Goal: Information Seeking & Learning: Learn about a topic

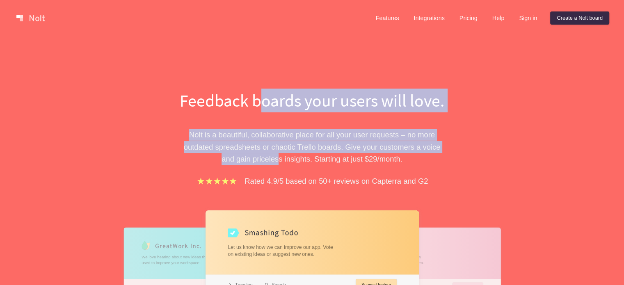
drag, startPoint x: 259, startPoint y: 110, endPoint x: 269, endPoint y: 157, distance: 48.0
click at [269, 157] on div "Feedback boards your users will love. [PERSON_NAME] is a beautiful, collaborati…" at bounding box center [312, 262] width 283 height 347
click at [270, 156] on p "[PERSON_NAME] is a beautiful, collaborative place for all your user requests – …" at bounding box center [312, 147] width 283 height 36
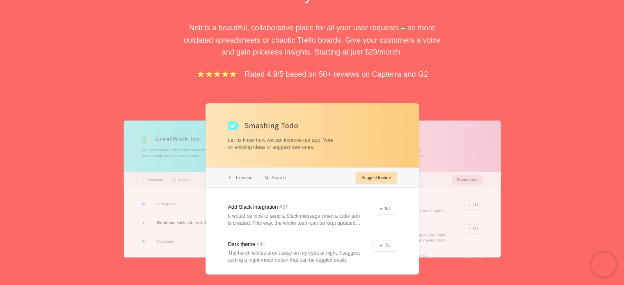
scroll to position [123, 0]
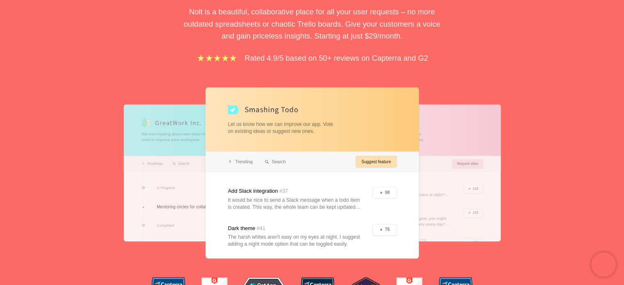
drag, startPoint x: 281, startPoint y: 142, endPoint x: 253, endPoint y: 149, distance: 29.4
click at [255, 148] on div at bounding box center [312, 172] width 213 height 171
click at [238, 162] on div at bounding box center [312, 172] width 213 height 171
click at [269, 160] on div at bounding box center [312, 172] width 213 height 171
click at [373, 162] on div at bounding box center [312, 172] width 213 height 171
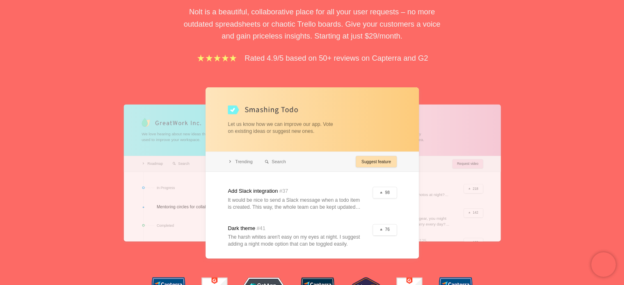
click at [383, 196] on div at bounding box center [312, 172] width 213 height 171
click at [388, 229] on div at bounding box center [312, 172] width 213 height 171
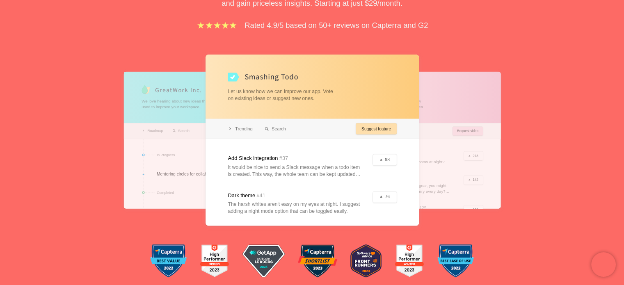
scroll to position [205, 0]
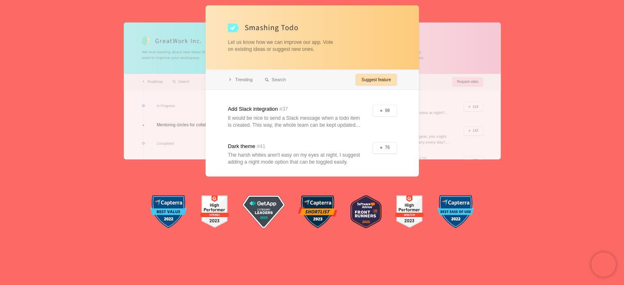
click at [276, 205] on img at bounding box center [264, 211] width 42 height 33
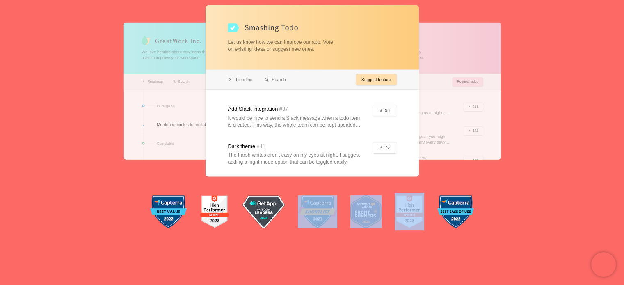
drag, startPoint x: 338, startPoint y: 206, endPoint x: 498, endPoint y: 192, distance: 160.7
click at [498, 192] on div "Feedback boards your users will love. [PERSON_NAME] is a beautiful, collaborati…" at bounding box center [312, 36] width 624 height 410
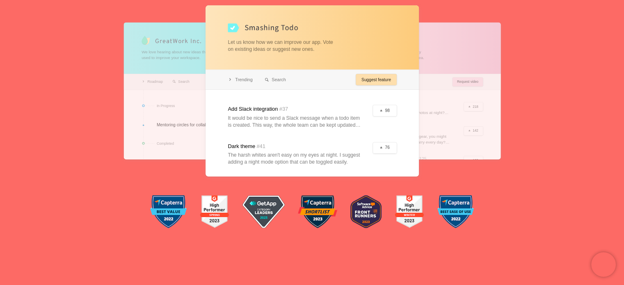
click at [512, 156] on div "Feedback boards your users will love. [PERSON_NAME] is a beautiful, collaborati…" at bounding box center [312, 36] width 624 height 410
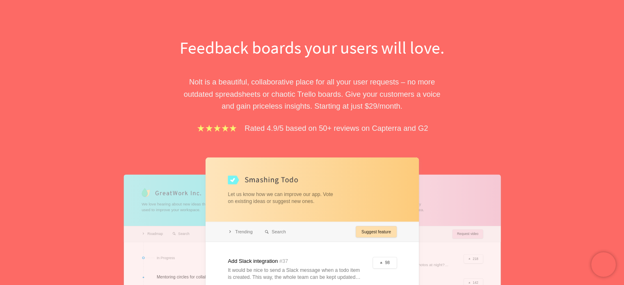
scroll to position [0, 0]
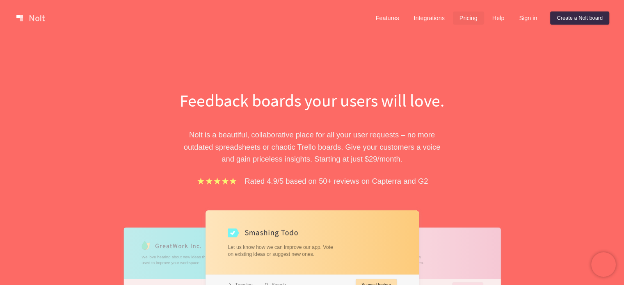
click at [468, 19] on link "Pricing" at bounding box center [468, 17] width 31 height 13
